Goal: Book appointment/travel/reservation

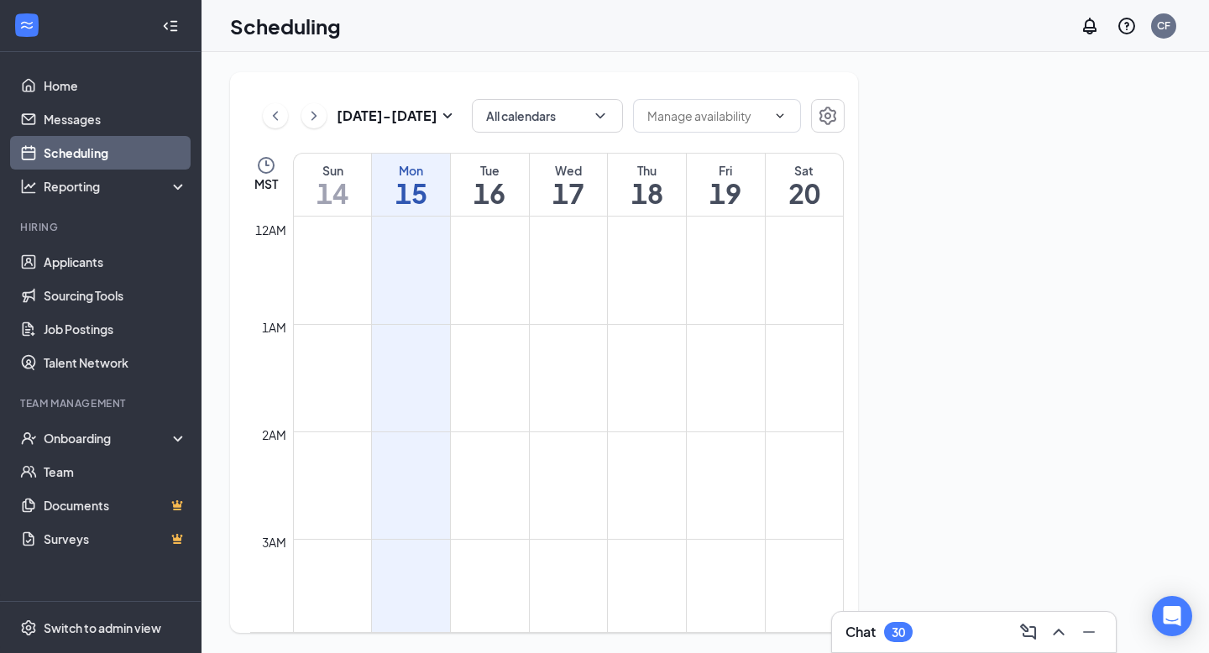
scroll to position [825, 0]
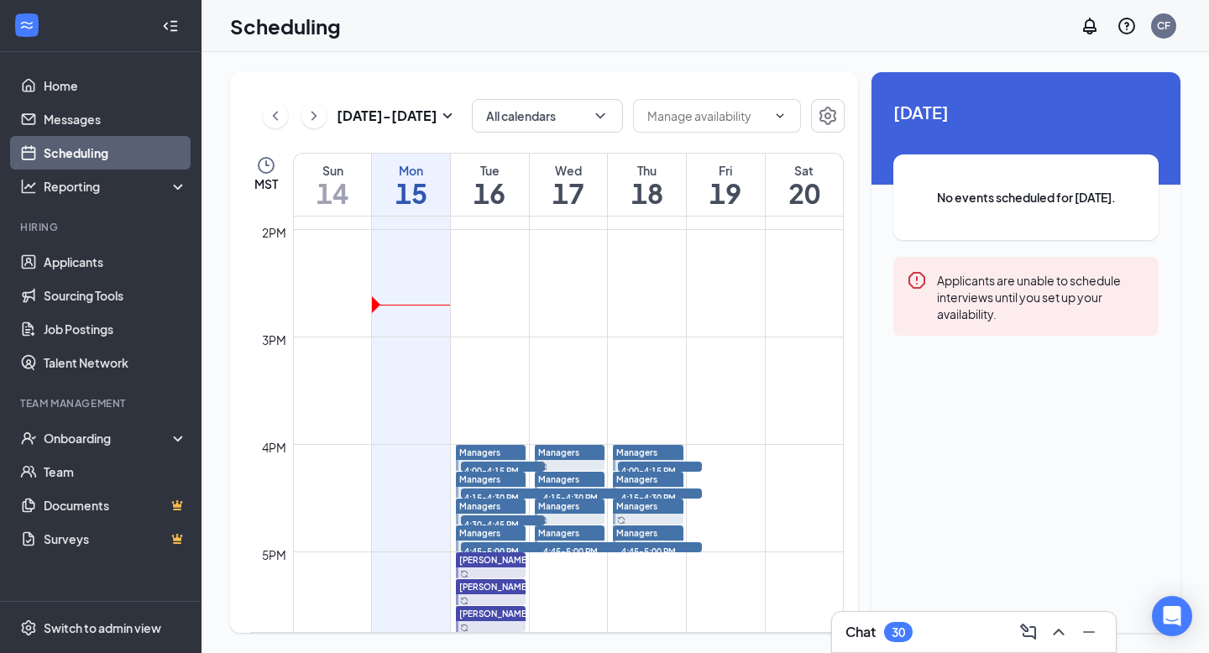
scroll to position [1495, 0]
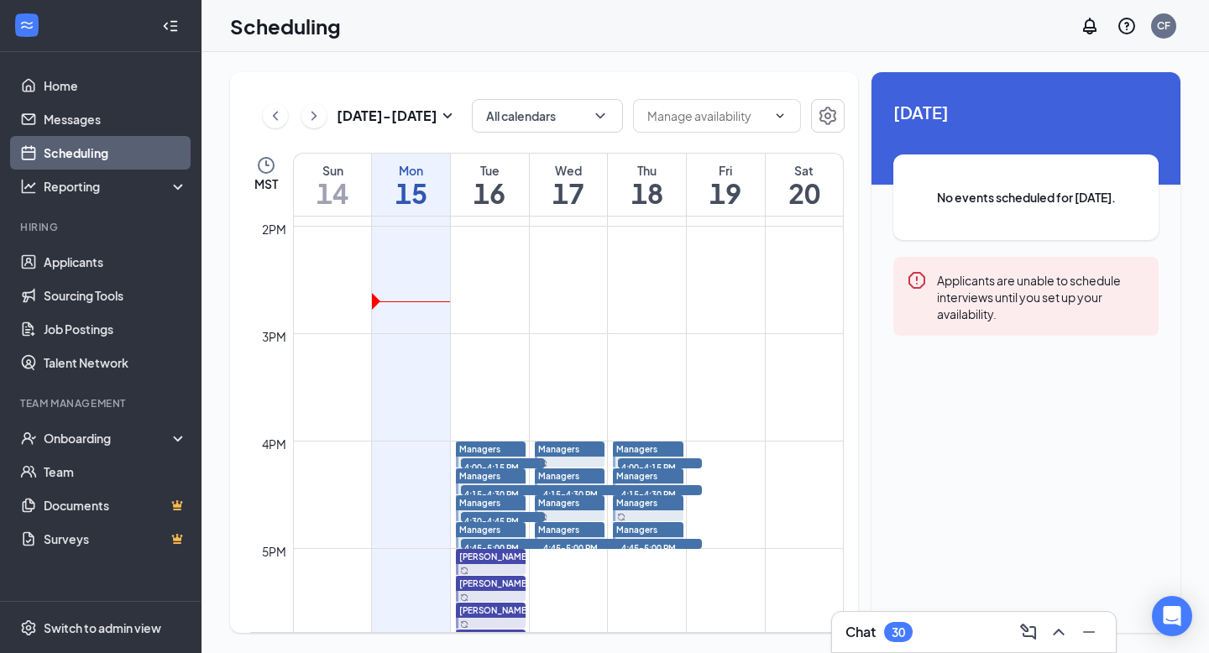
click at [685, 463] on span "4:00-4:15 PM" at bounding box center [660, 466] width 84 height 17
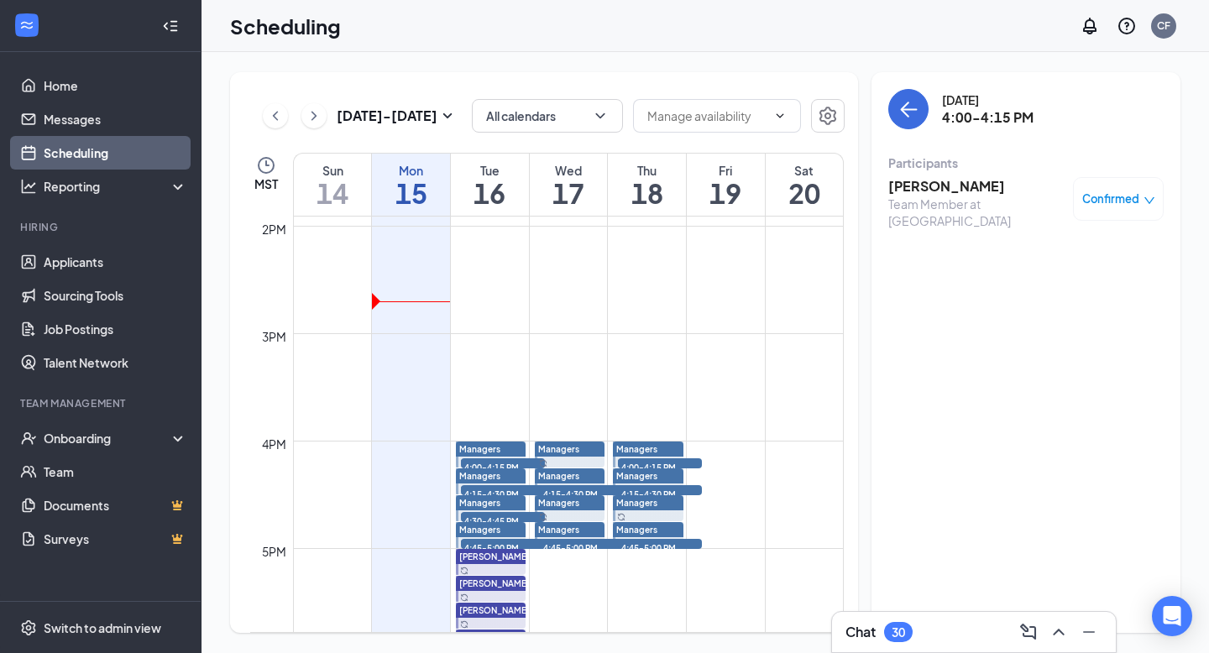
click at [686, 489] on span "4:15-4:30 PM" at bounding box center [660, 493] width 84 height 17
click at [689, 544] on span "4:45-5:00 PM" at bounding box center [660, 547] width 84 height 17
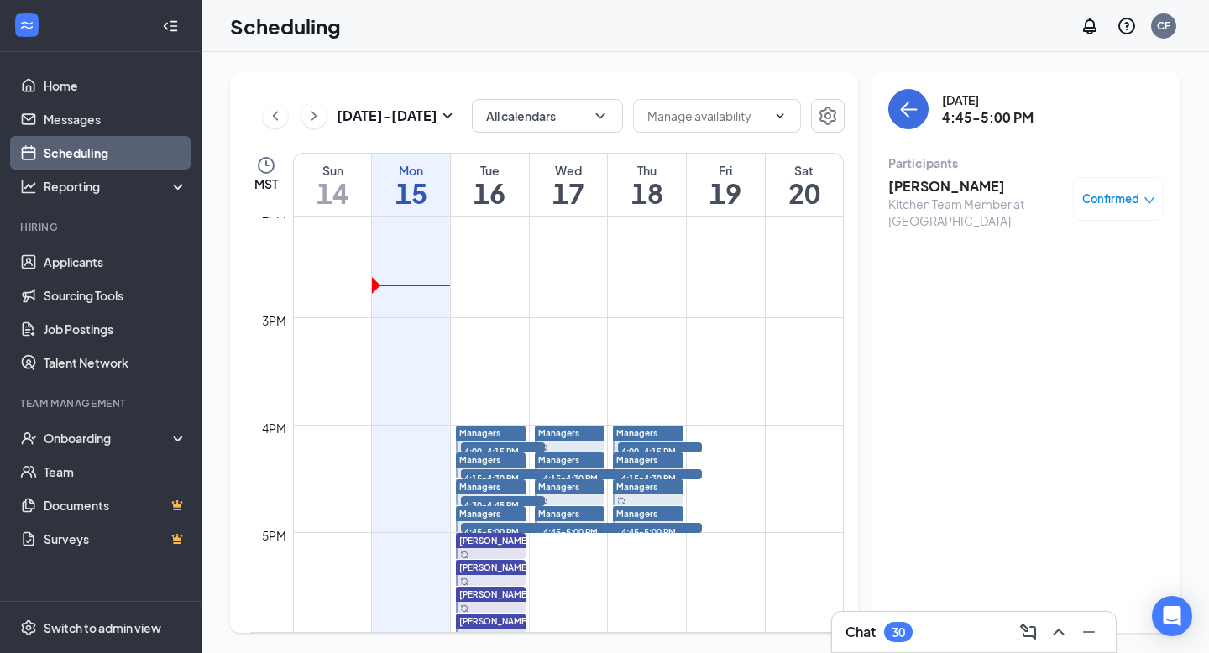
scroll to position [1512, 0]
click at [693, 468] on span "4:15-4:30 PM" at bounding box center [660, 476] width 84 height 17
click at [684, 447] on span "4:00-4:15 PM" at bounding box center [660, 450] width 84 height 17
